Goal: Information Seeking & Learning: Learn about a topic

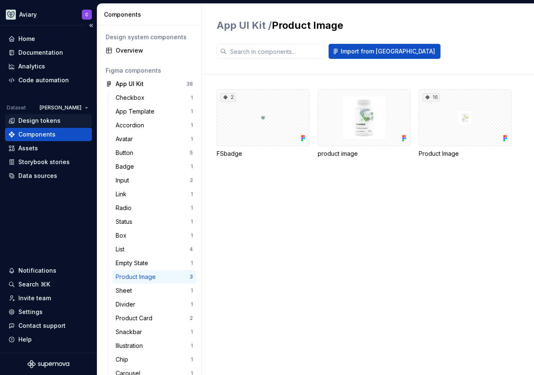
click at [35, 121] on div "Design tokens" at bounding box center [39, 120] width 42 height 8
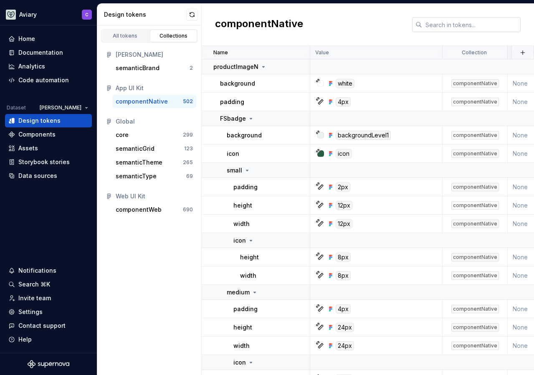
click at [449, 21] on input "text" at bounding box center [471, 24] width 99 height 15
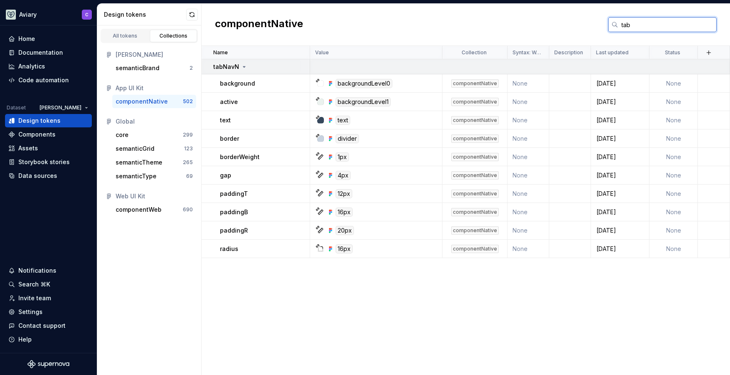
type input "tab"
click at [222, 67] on p "tabNavN" at bounding box center [226, 67] width 26 height 8
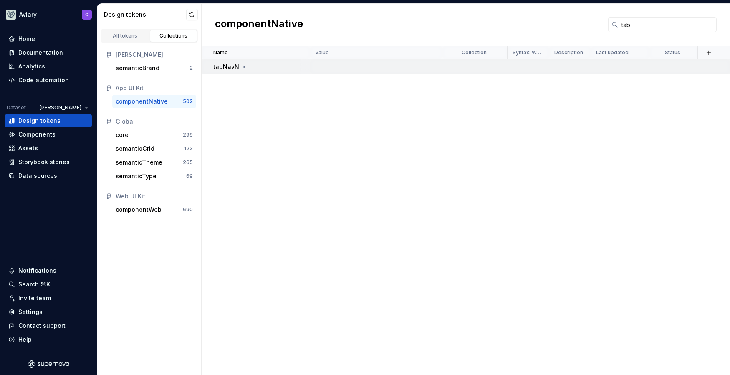
click at [222, 67] on p "tabNavN" at bounding box center [226, 67] width 26 height 8
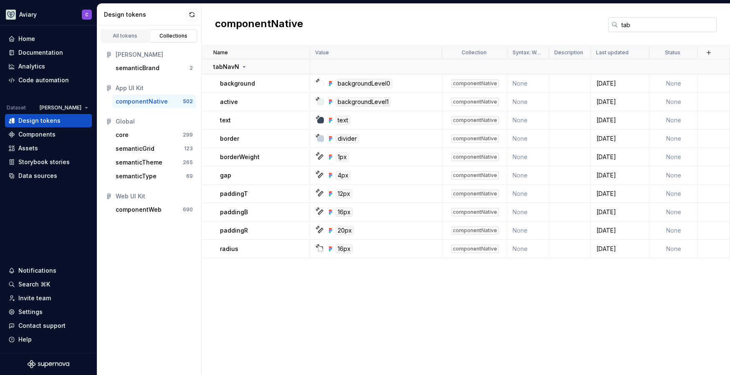
click at [533, 22] on input "tab" at bounding box center [667, 24] width 99 height 15
click at [37, 134] on div "Components" at bounding box center [36, 134] width 37 height 8
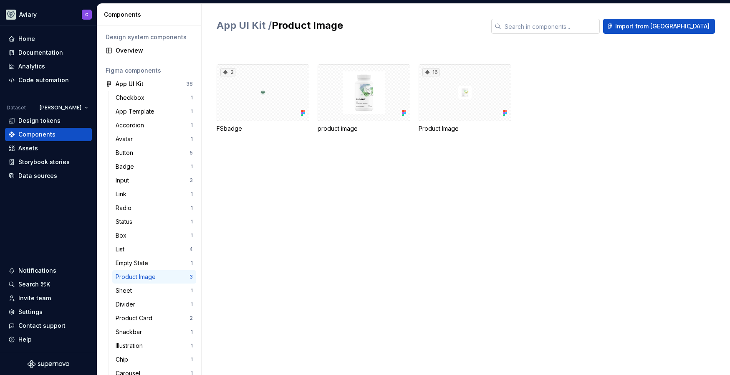
click at [533, 23] on input "text" at bounding box center [550, 26] width 99 height 15
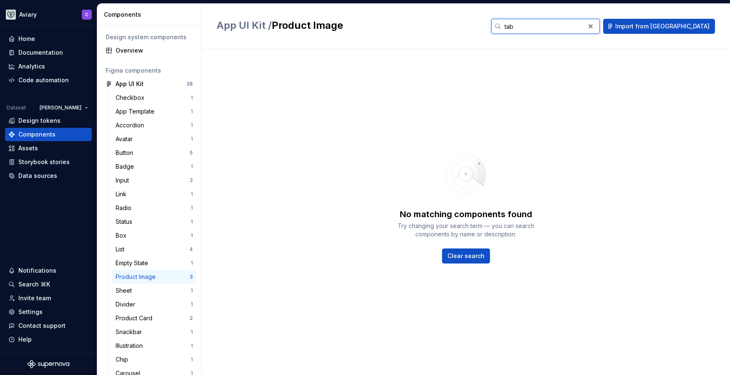
type input "tab"
click at [35, 118] on div "Design tokens" at bounding box center [39, 120] width 42 height 8
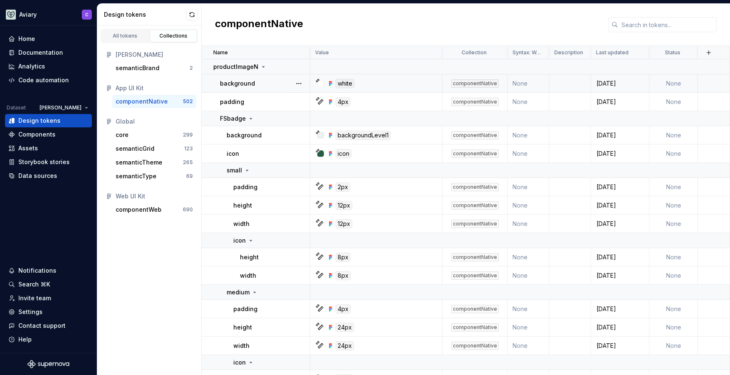
click at [533, 89] on td "[DATE]" at bounding box center [620, 83] width 58 height 18
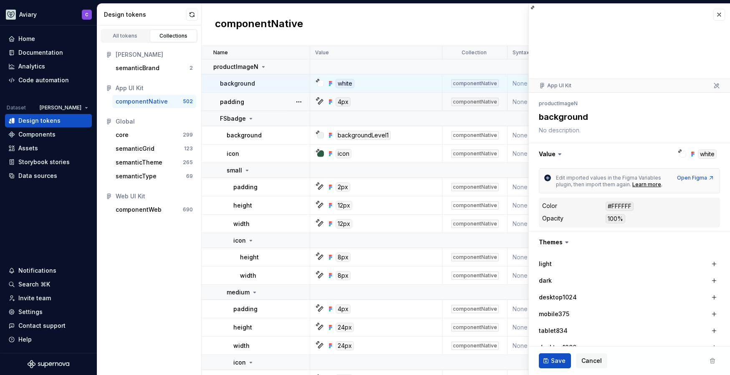
type textarea "*"
click at [533, 157] on icon at bounding box center [560, 154] width 8 height 8
click at [533, 153] on icon at bounding box center [560, 154] width 8 height 8
click at [533, 154] on icon at bounding box center [559, 154] width 3 height 1
click at [533, 15] on button "button" at bounding box center [719, 15] width 12 height 12
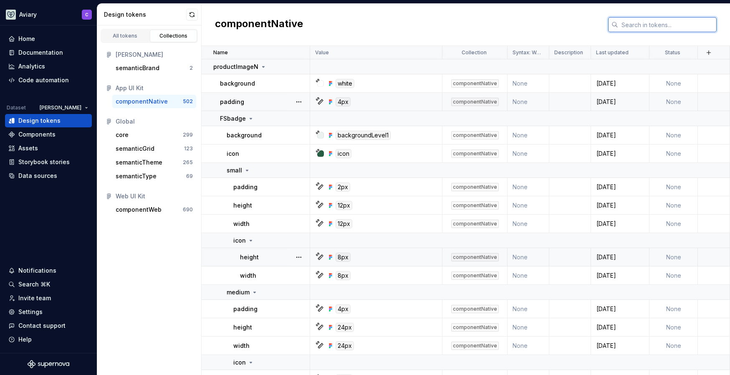
click at [533, 26] on input "text" at bounding box center [667, 24] width 99 height 15
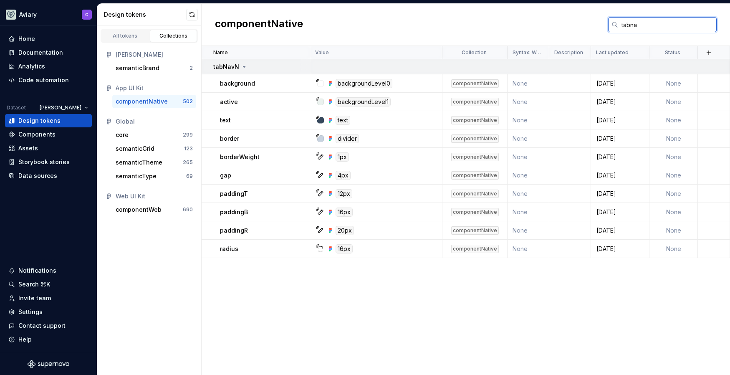
type input "tabna"
click at [249, 69] on div "tabNavN" at bounding box center [261, 67] width 96 height 8
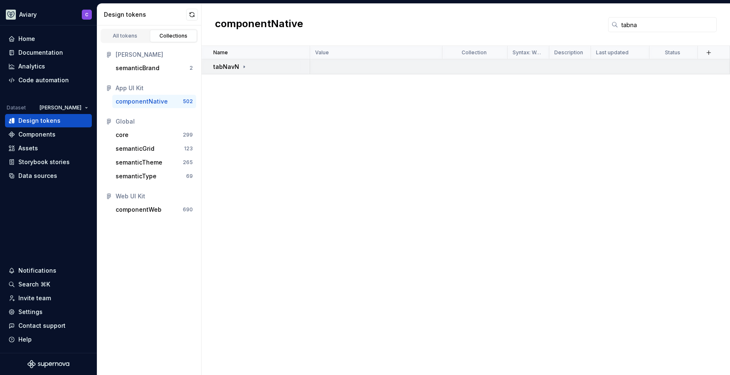
click at [249, 69] on div "tabNavN" at bounding box center [261, 67] width 96 height 8
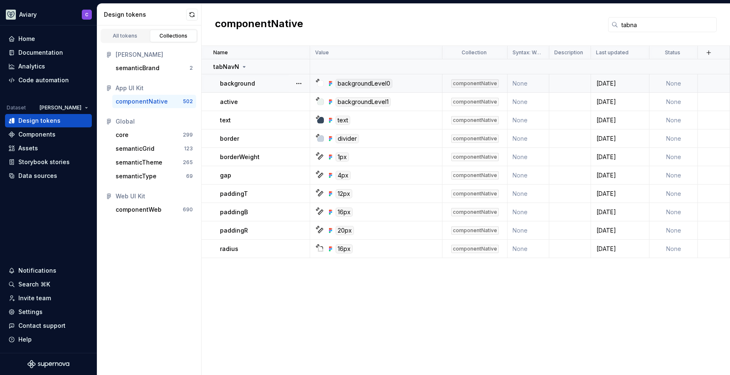
click at [240, 86] on p "background" at bounding box center [237, 83] width 35 height 8
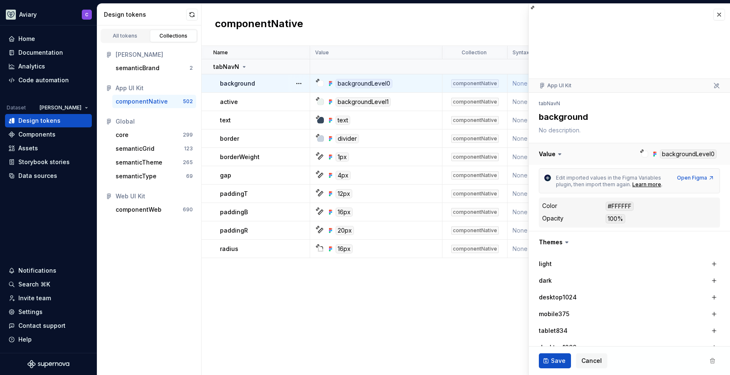
click at [533, 153] on button "button" at bounding box center [629, 154] width 201 height 22
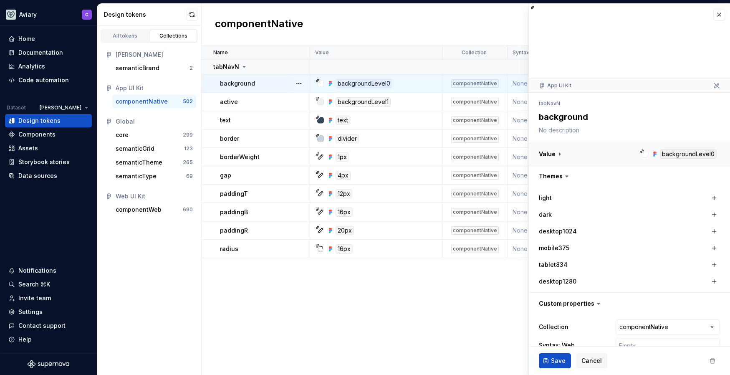
click at [533, 153] on button "button" at bounding box center [629, 154] width 201 height 22
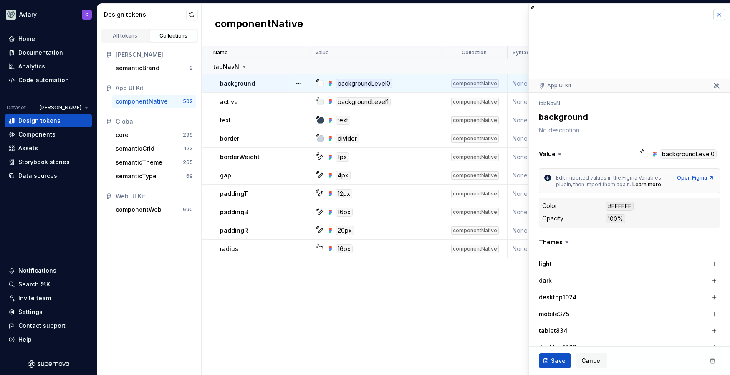
click at [533, 14] on button "button" at bounding box center [719, 15] width 12 height 12
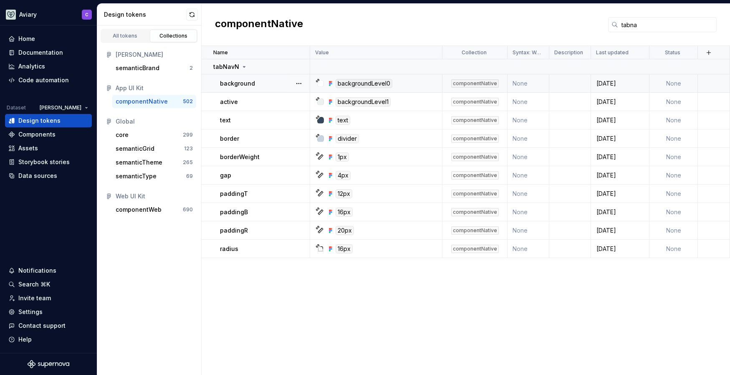
click at [533, 83] on td "None" at bounding box center [673, 83] width 48 height 18
type textarea "*"
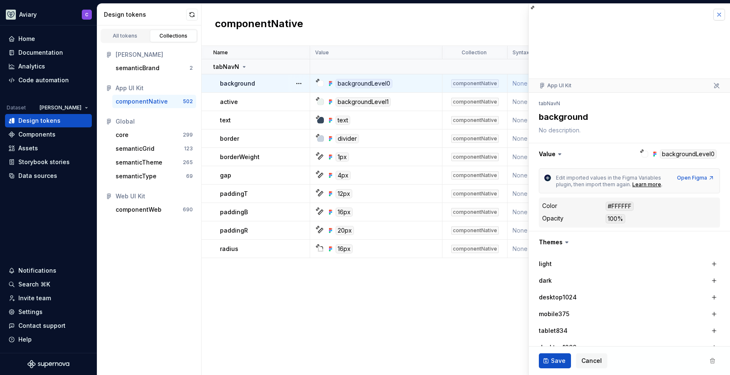
click at [533, 13] on button "button" at bounding box center [719, 15] width 12 height 12
